Goal: Information Seeking & Learning: Learn about a topic

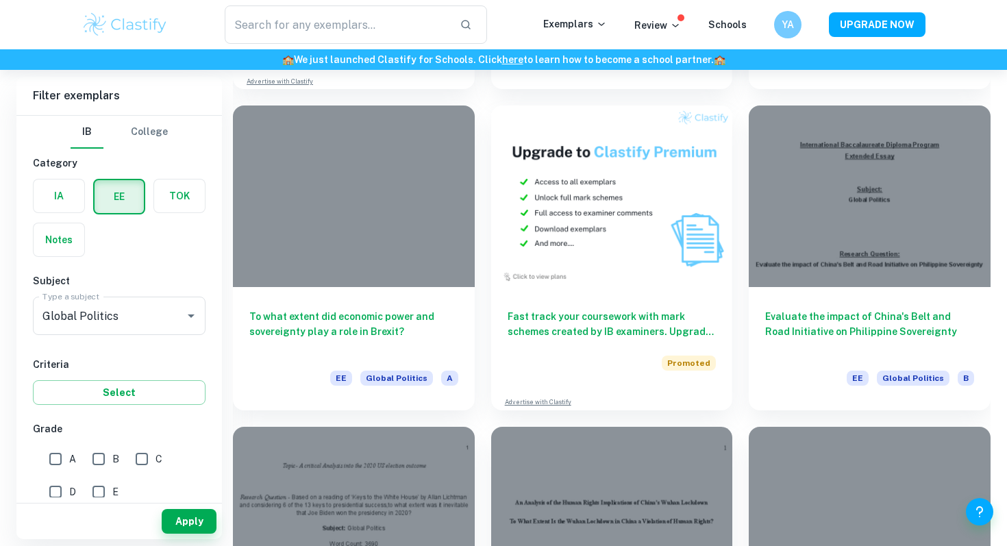
scroll to position [2318, 0]
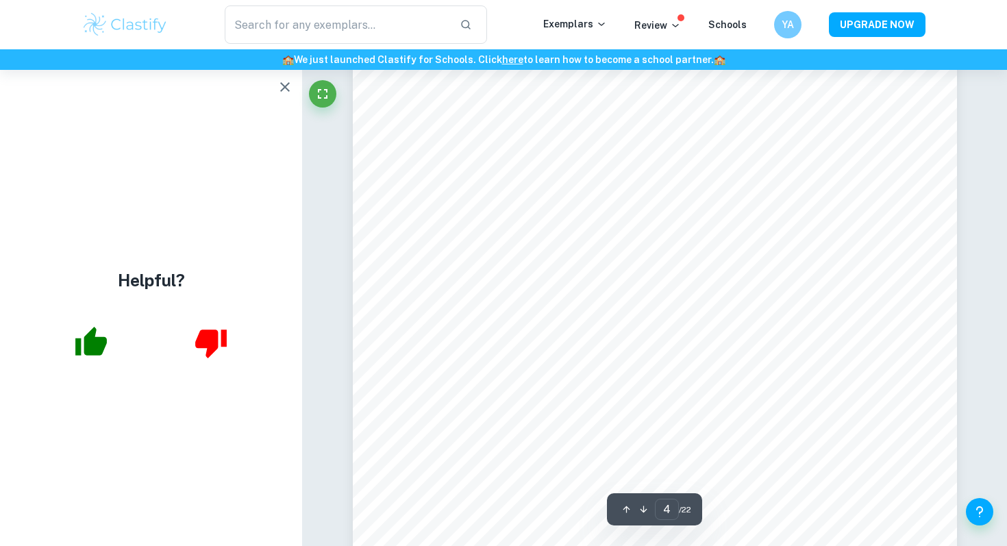
scroll to position [2837, 0]
type input "3"
